Goal: Register for event/course

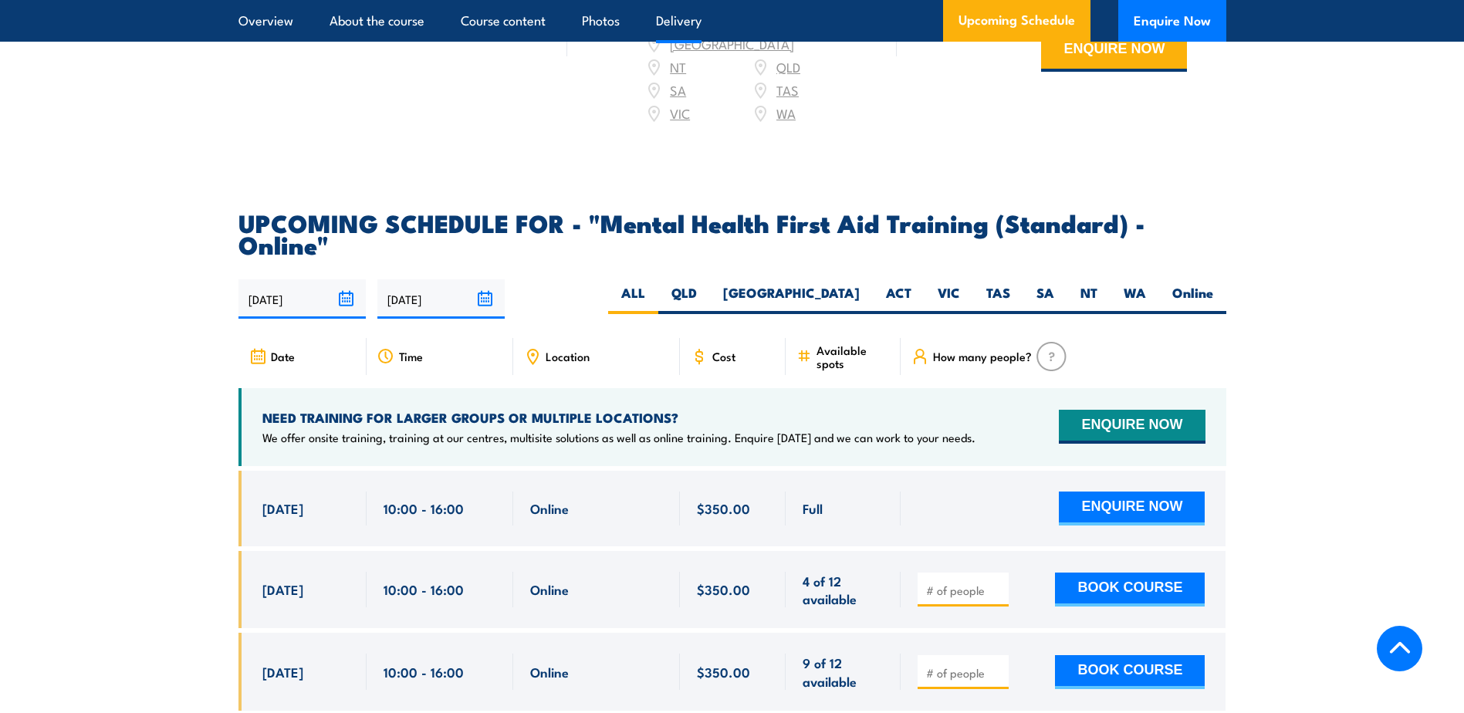
scroll to position [3010, 0]
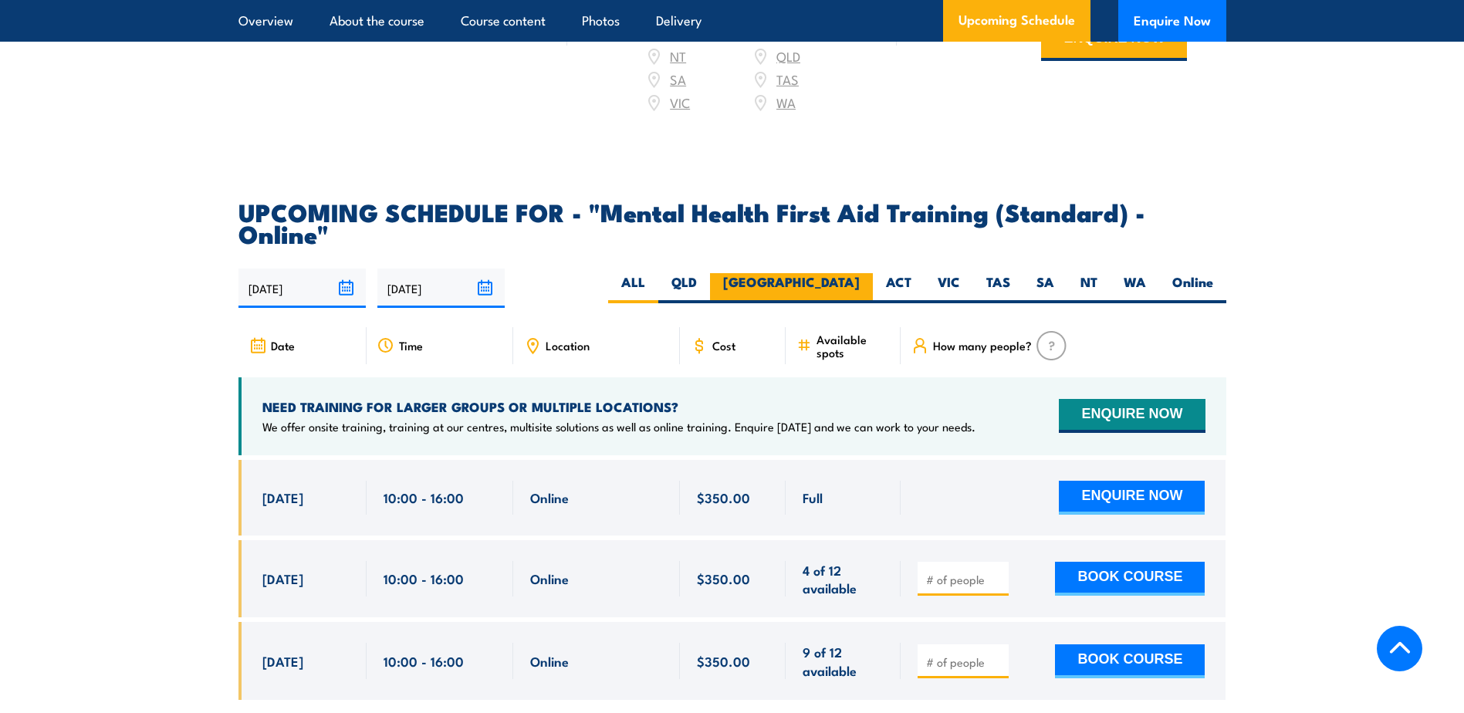
drag, startPoint x: 882, startPoint y: 250, endPoint x: 871, endPoint y: 260, distance: 14.7
click at [882, 273] on label "ACT" at bounding box center [899, 288] width 52 height 30
click at [911, 273] on input "ACT" at bounding box center [916, 278] width 10 height 10
radio input "true"
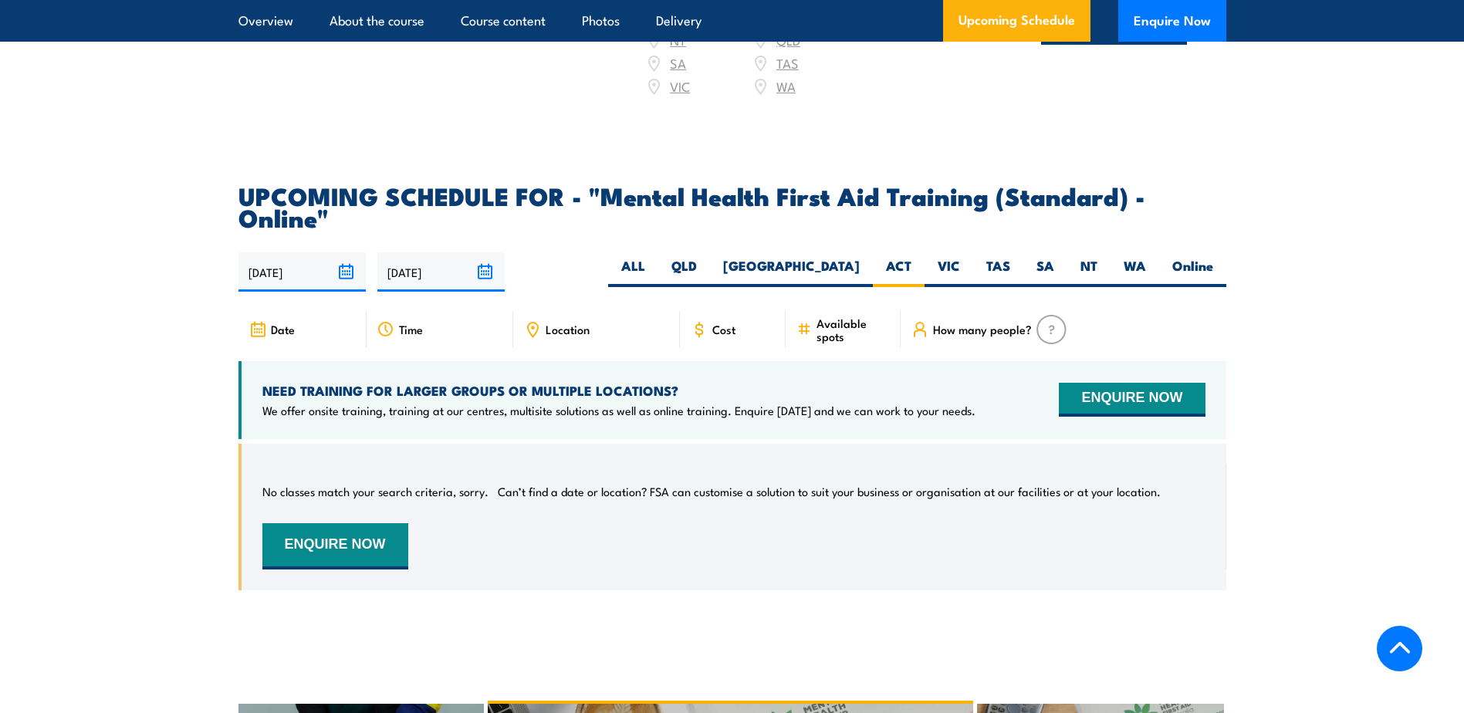
scroll to position [3014, 0]
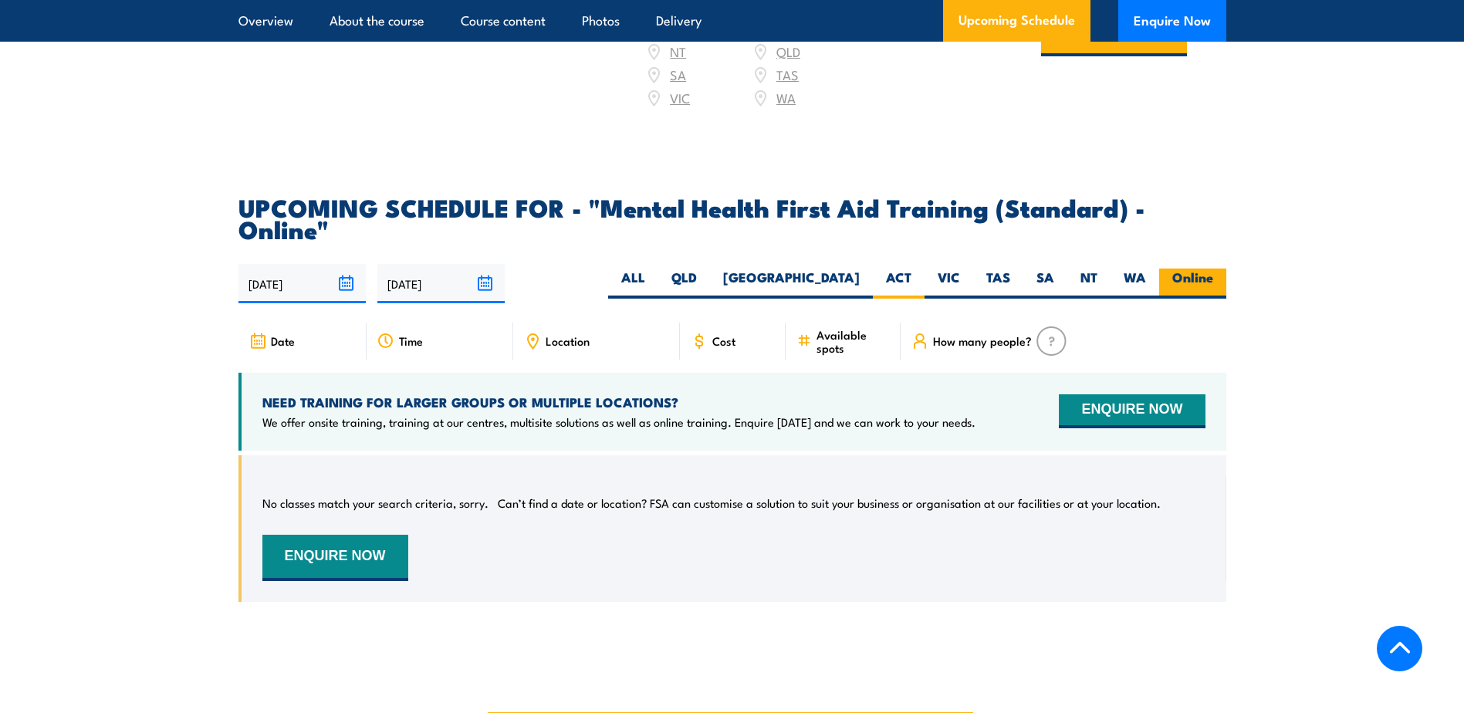
click at [1189, 269] on label "Online" at bounding box center [1192, 284] width 67 height 30
click at [1213, 269] on input "Online" at bounding box center [1218, 274] width 10 height 10
radio input "true"
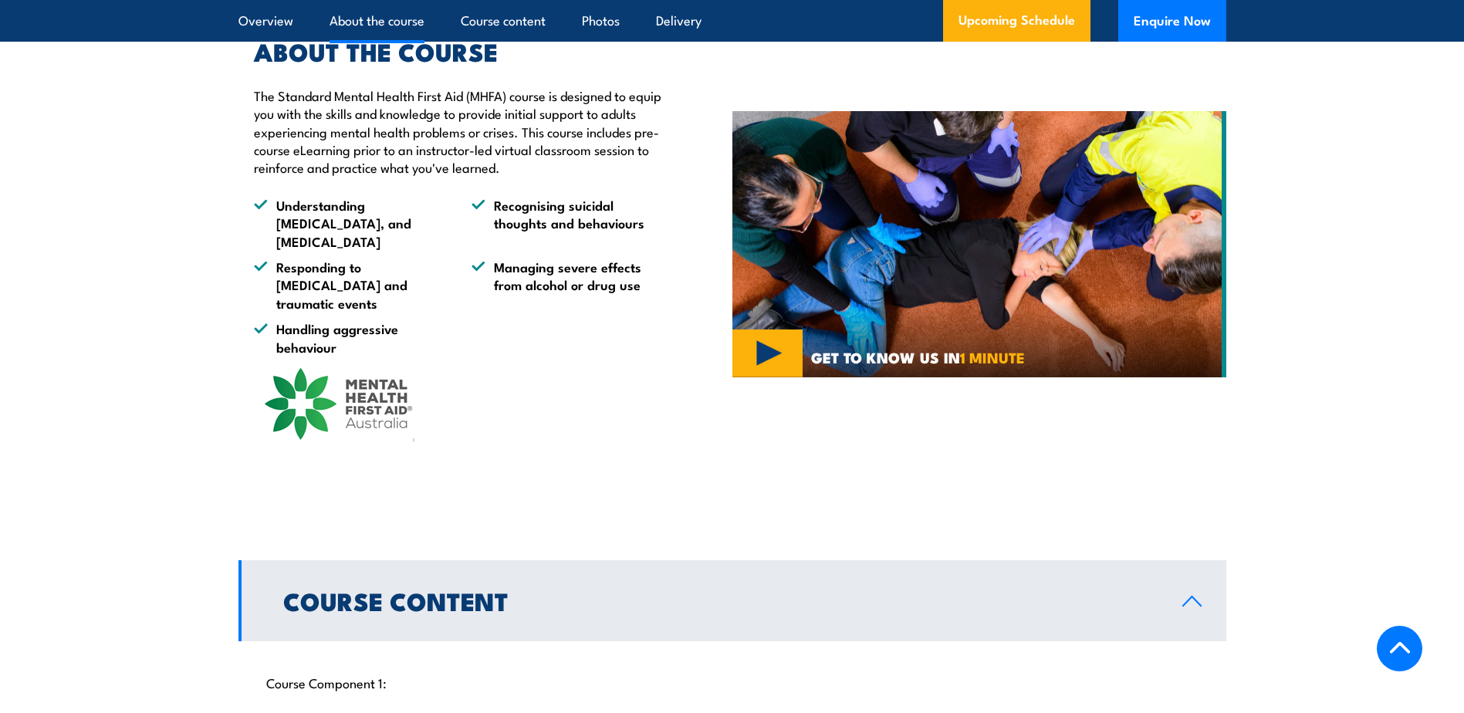
scroll to position [1162, 0]
